Goal: Task Accomplishment & Management: Use online tool/utility

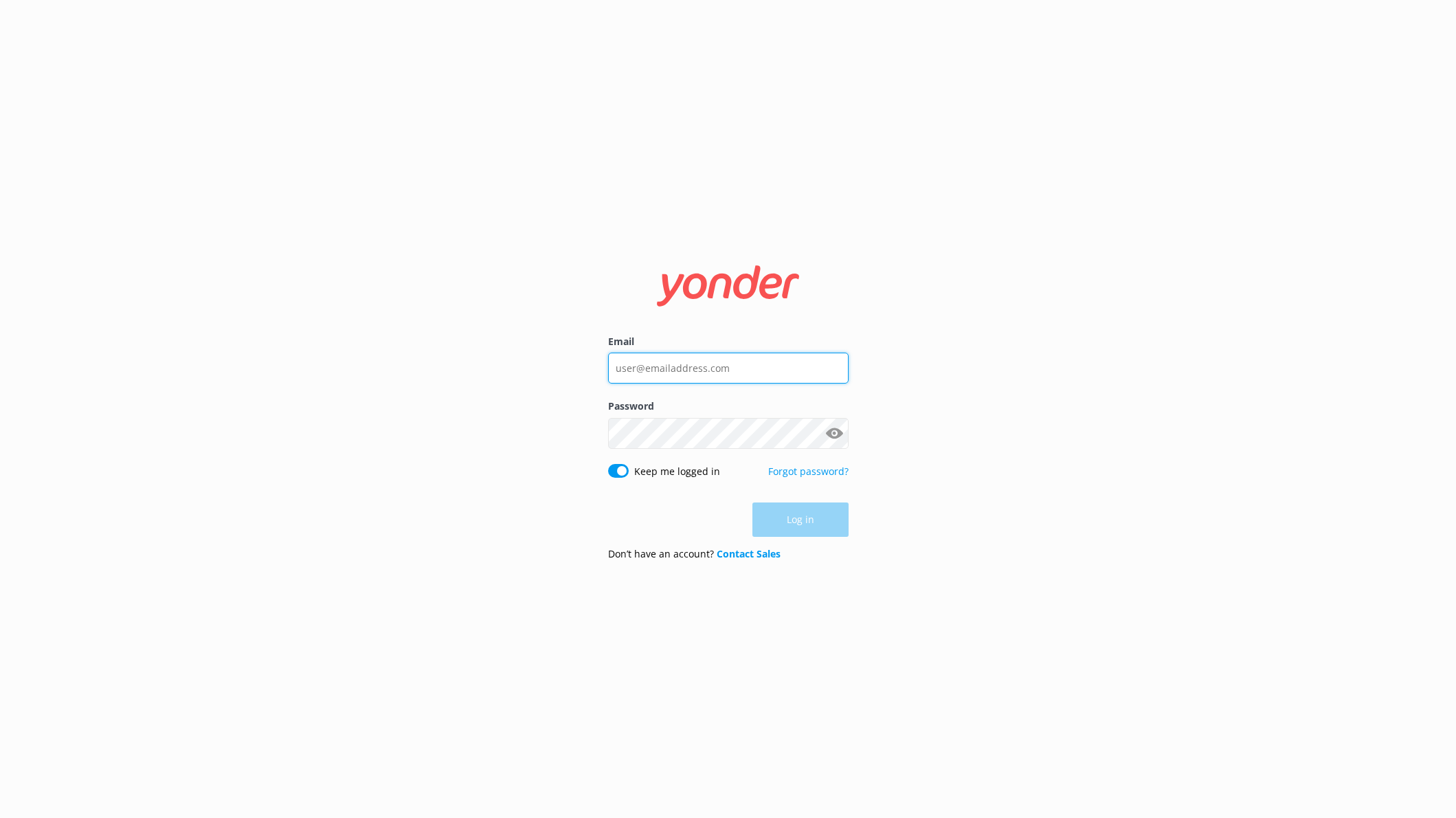
type input "[EMAIL_ADDRESS][DOMAIN_NAME]"
click at [800, 524] on div "Log in" at bounding box center [728, 520] width 240 height 35
click at [800, 524] on button "Log in" at bounding box center [800, 521] width 96 height 35
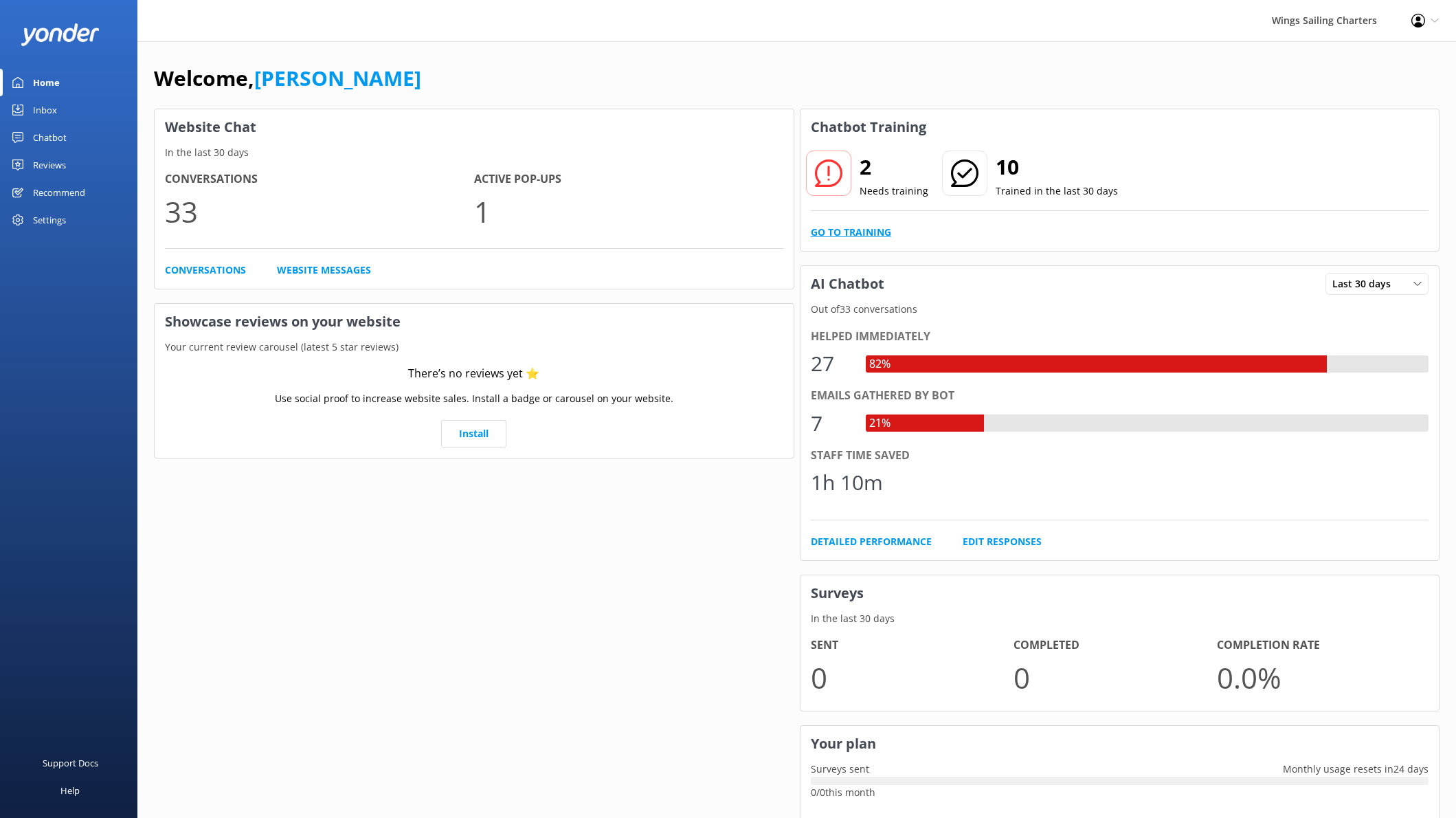
click at [851, 233] on link "Go to Training" at bounding box center [851, 232] width 81 height 15
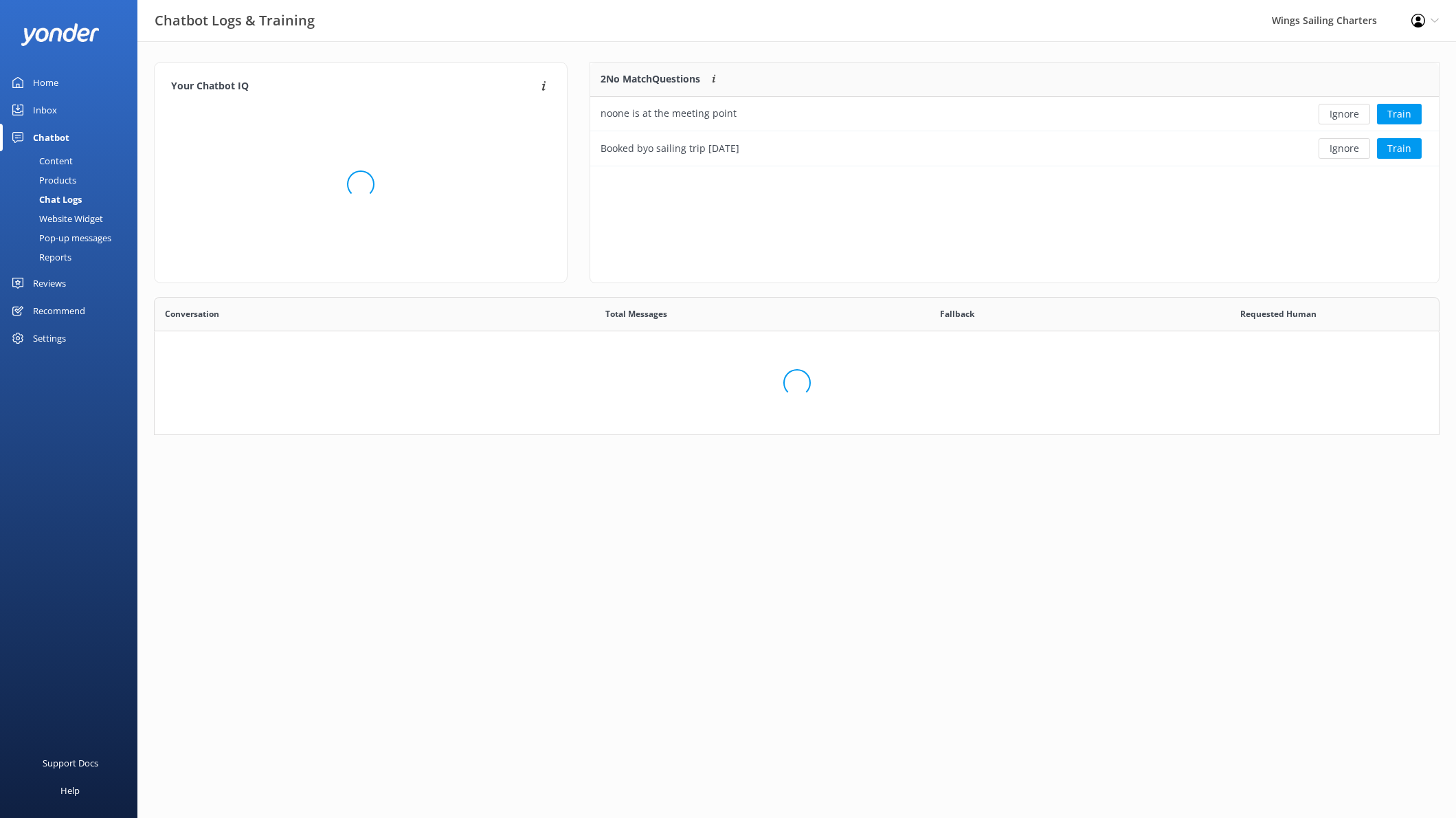
scroll to position [482, 1284]
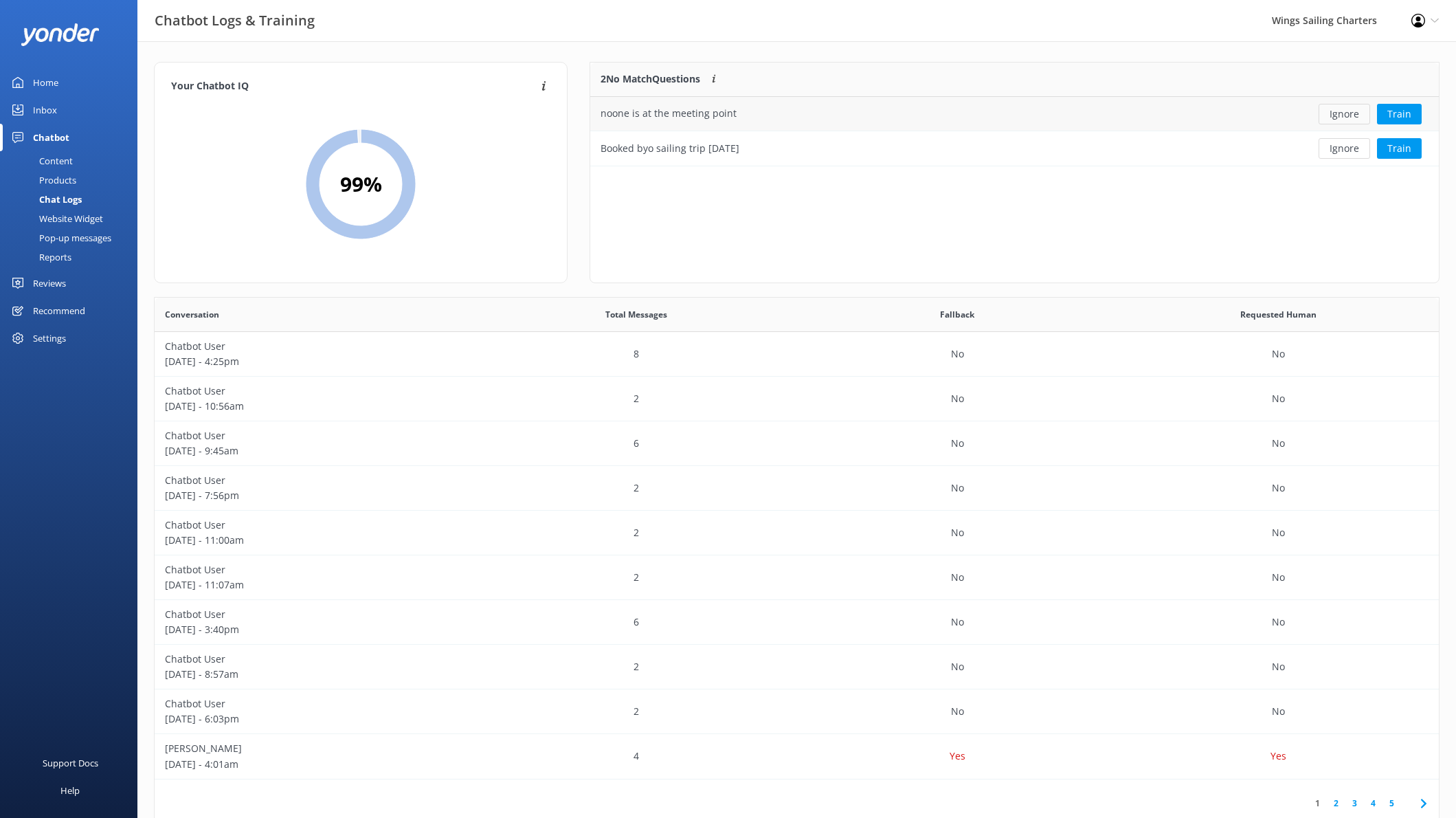
click at [1346, 114] on button "Ignore" at bounding box center [1344, 114] width 52 height 21
click at [1345, 117] on button "Ignore" at bounding box center [1344, 114] width 52 height 21
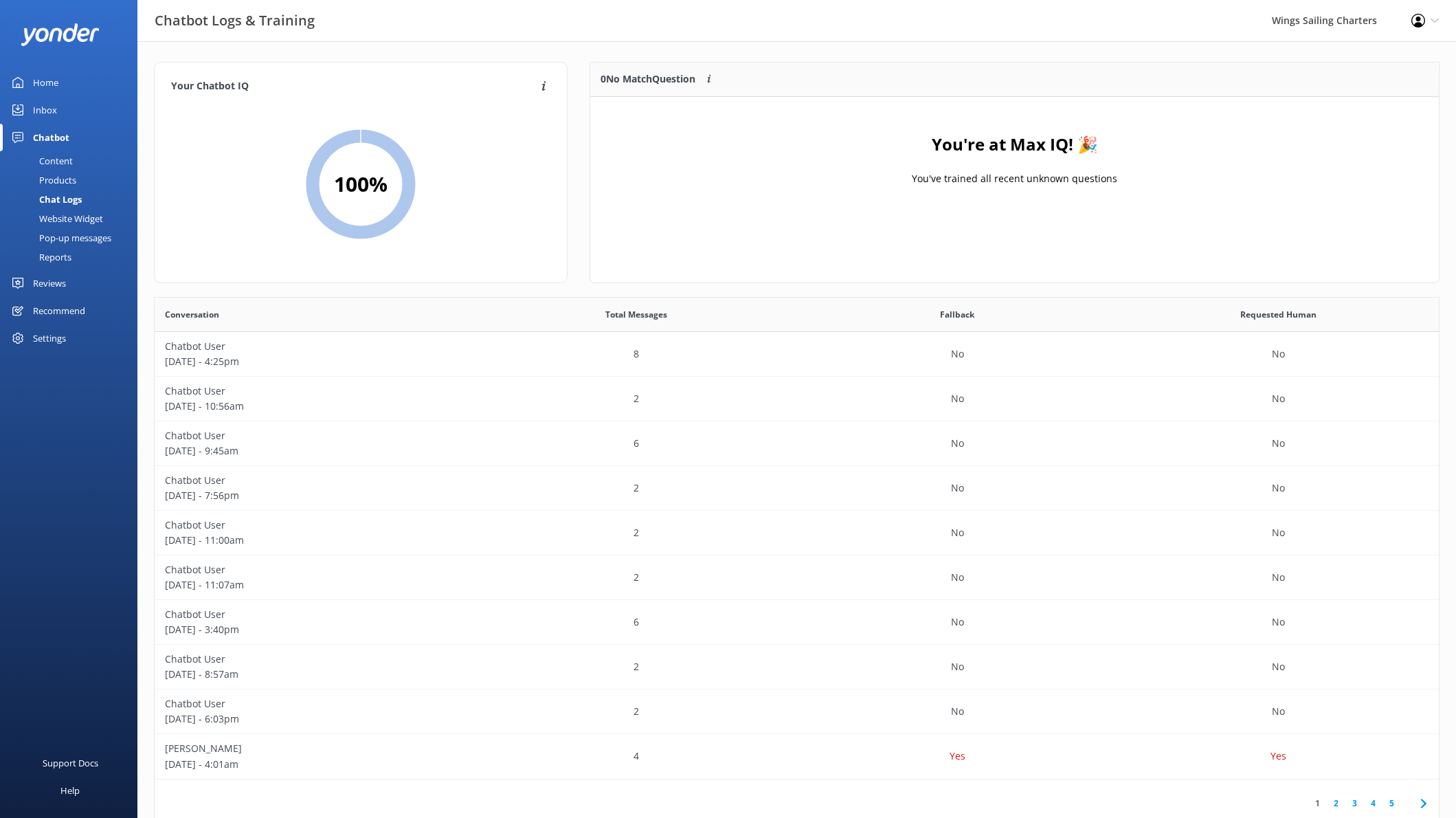
click at [42, 78] on div "Home" at bounding box center [45, 82] width 25 height 27
